Goal: Task Accomplishment & Management: Complete application form

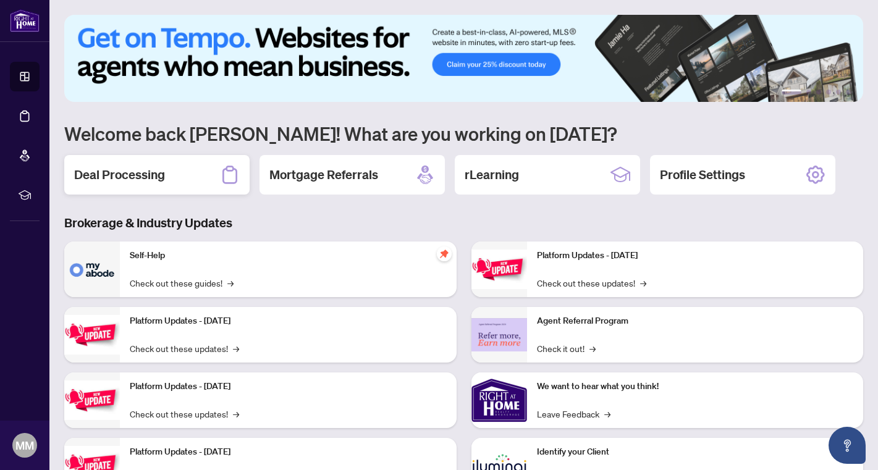
click at [117, 177] on h2 "Deal Processing" at bounding box center [119, 174] width 91 height 17
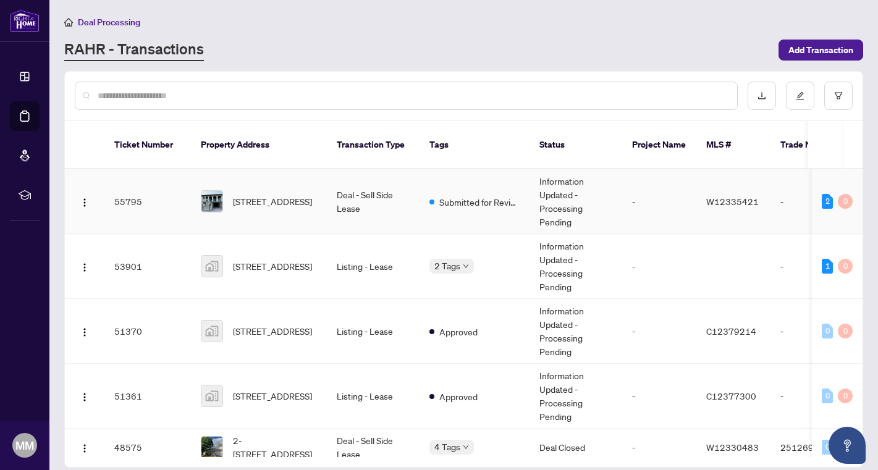
click at [326, 185] on td "[STREET_ADDRESS]" at bounding box center [259, 201] width 136 height 65
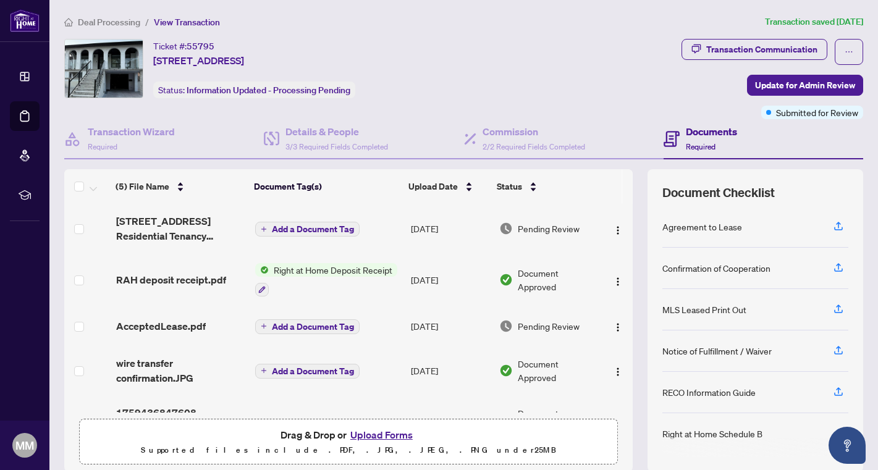
click at [389, 435] on button "Upload Forms" at bounding box center [382, 435] width 70 height 16
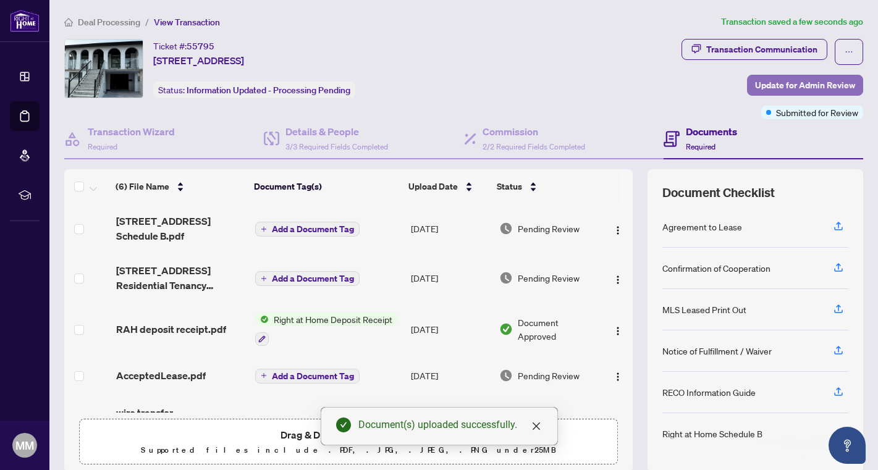
click at [802, 89] on span "Update for Admin Review" at bounding box center [805, 85] width 100 height 20
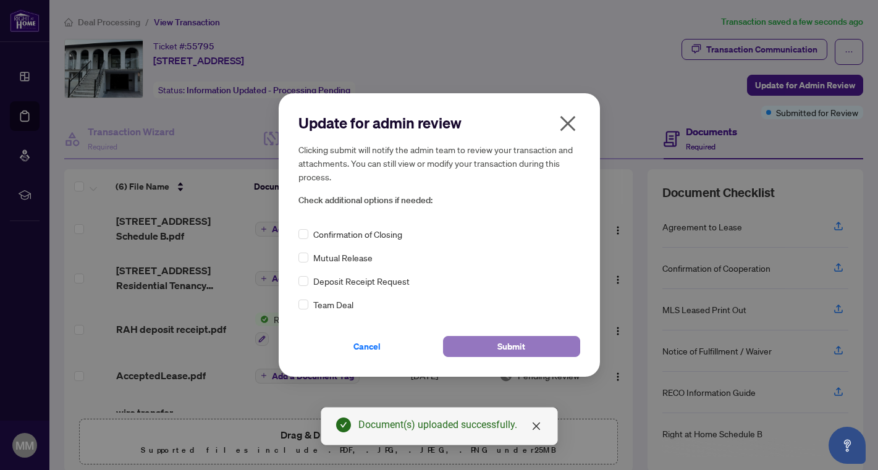
click at [520, 349] on span "Submit" at bounding box center [511, 347] width 28 height 20
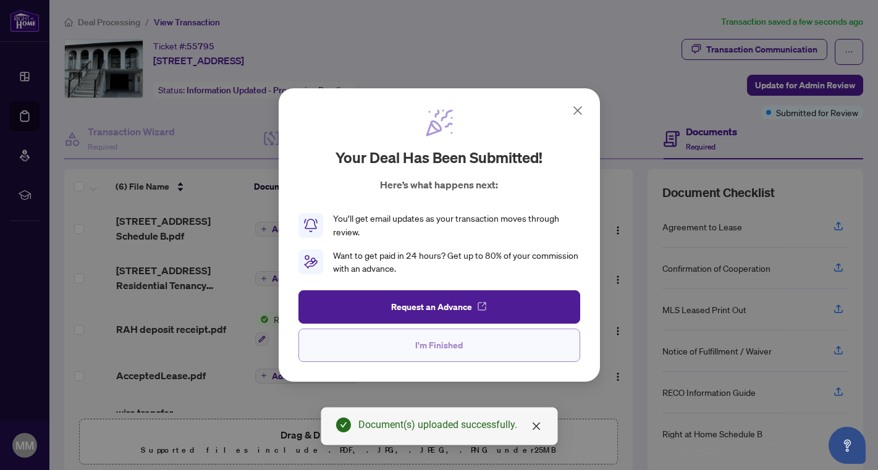
click at [487, 355] on button "I'm Finished" at bounding box center [439, 345] width 282 height 33
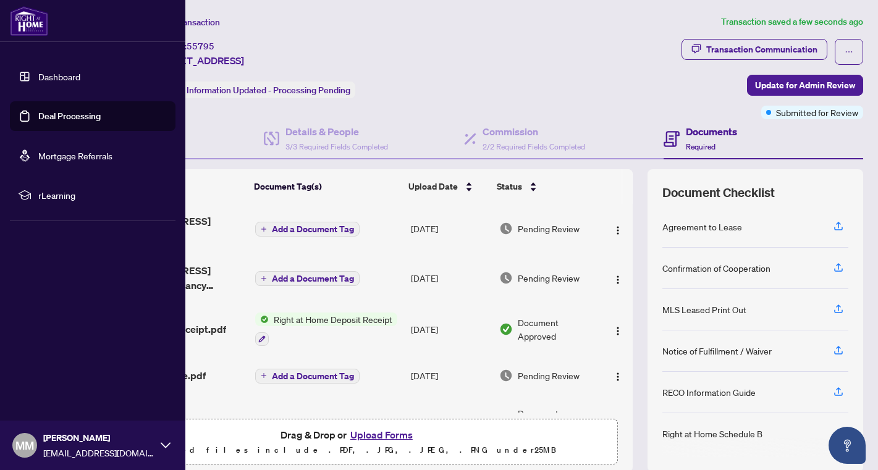
click at [38, 78] on link "Dashboard" at bounding box center [59, 76] width 42 height 11
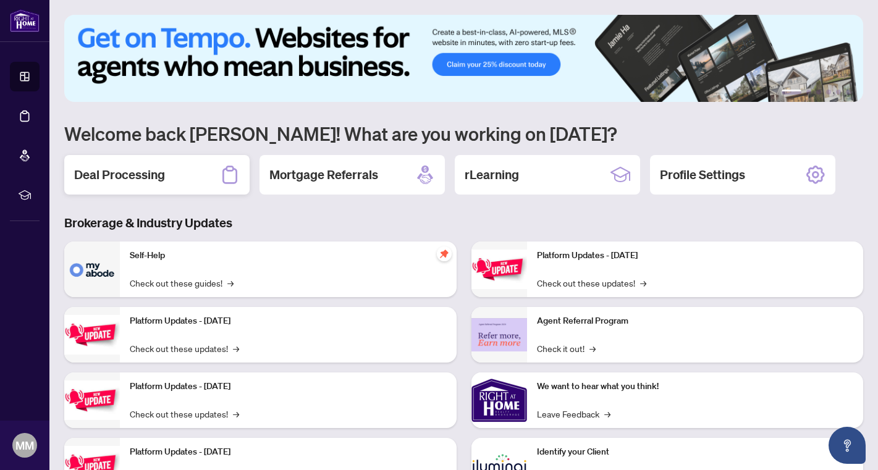
click at [172, 181] on div "Deal Processing" at bounding box center [156, 175] width 185 height 40
